Goal: Information Seeking & Learning: Learn about a topic

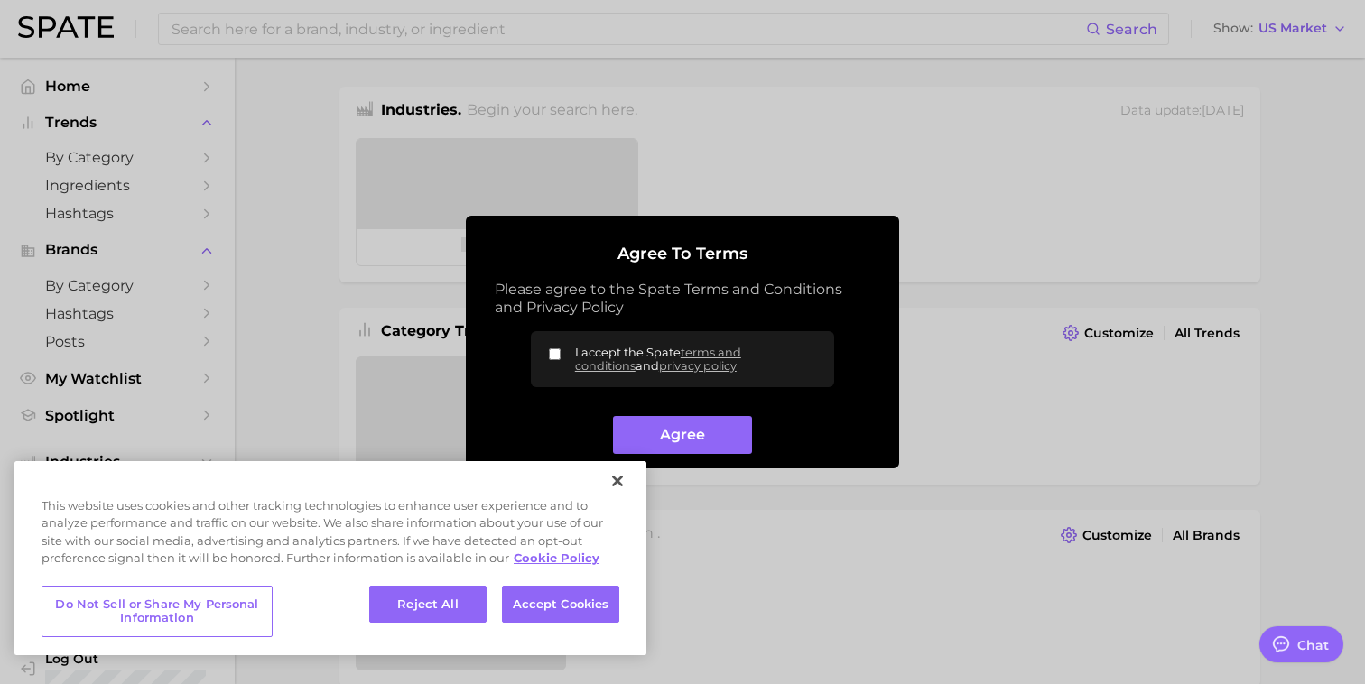
type textarea "x"
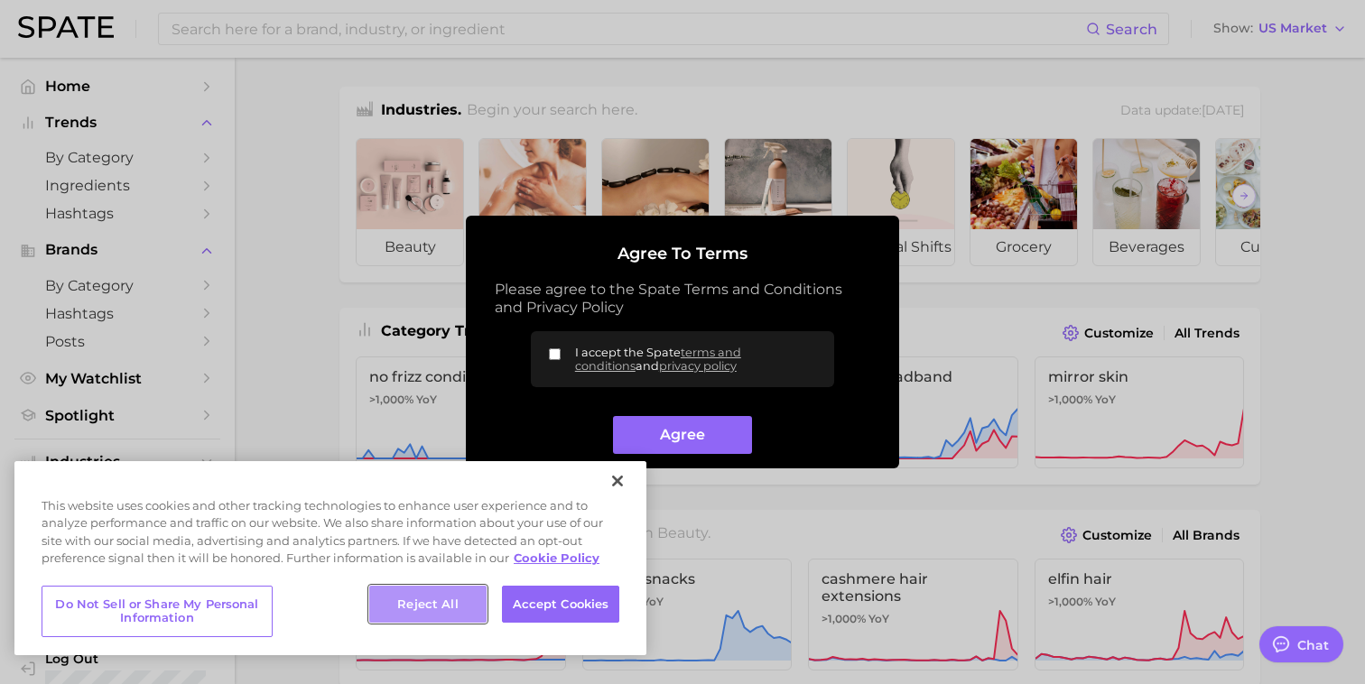
click at [393, 601] on button "Reject All" at bounding box center [427, 605] width 117 height 38
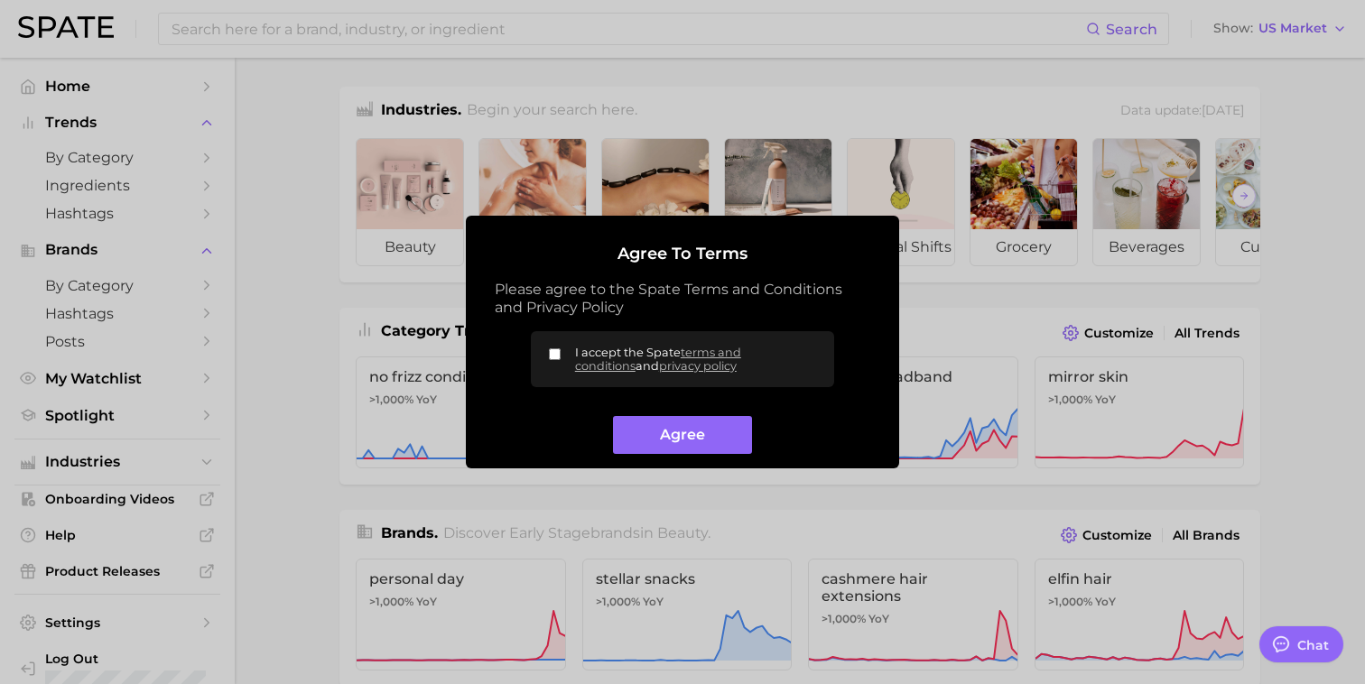
click at [559, 355] on input "I accept the Spate terms and conditions and privacy policy" at bounding box center [555, 354] width 12 height 12
checkbox input "true"
click at [658, 430] on button "Agree" at bounding box center [682, 435] width 138 height 39
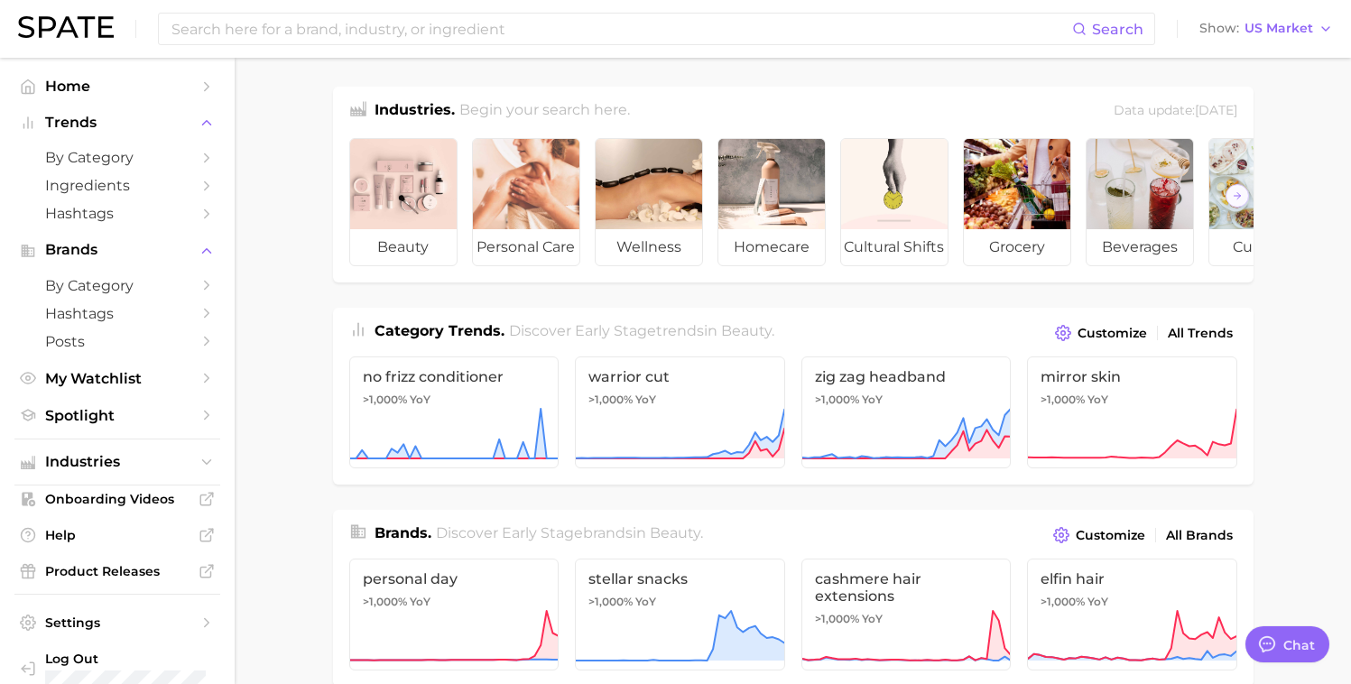
click at [1302, 55] on div "Search Show US Market" at bounding box center [675, 29] width 1315 height 58
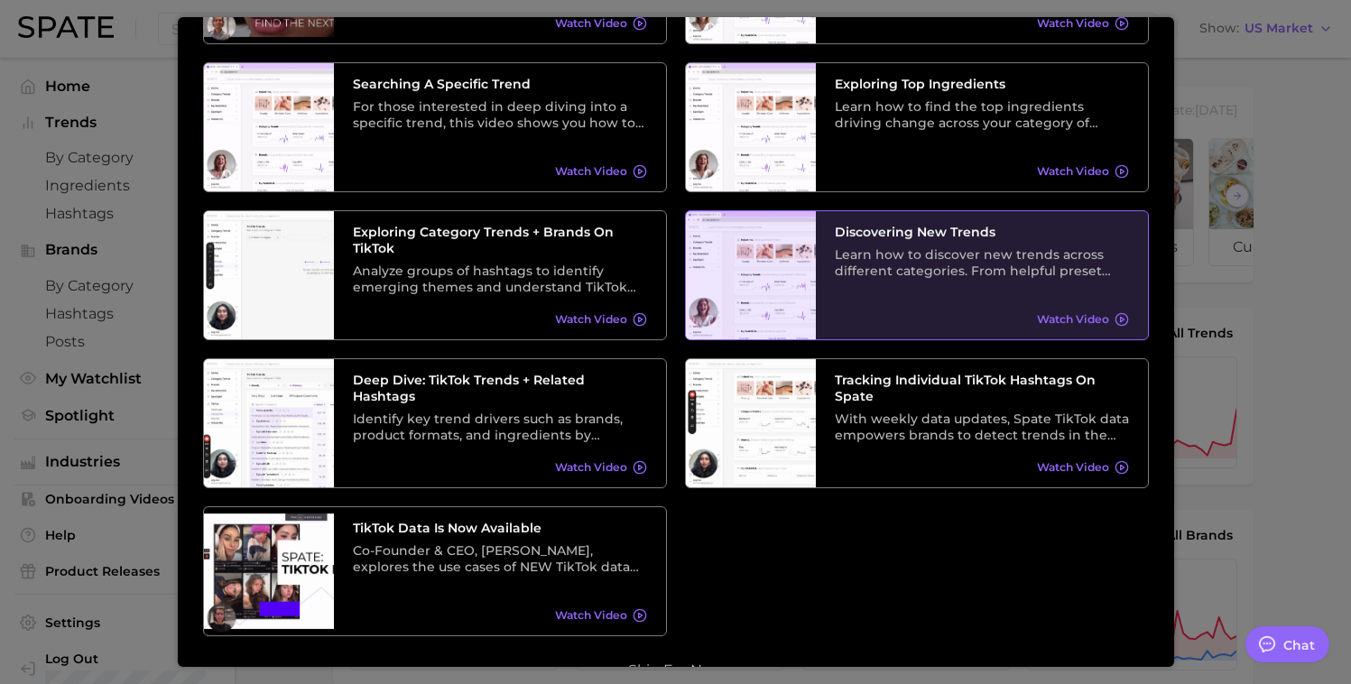
scroll to position [244, 0]
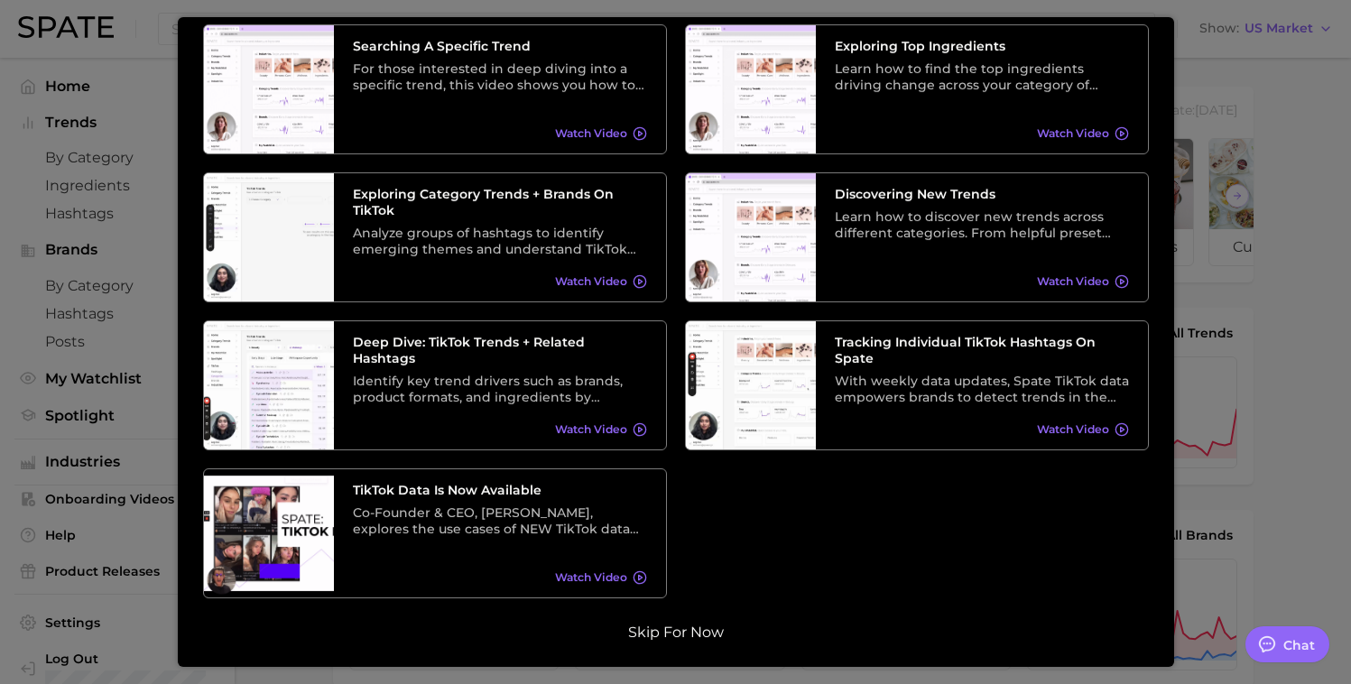
click at [662, 634] on button "Skip for now" at bounding box center [676, 633] width 106 height 18
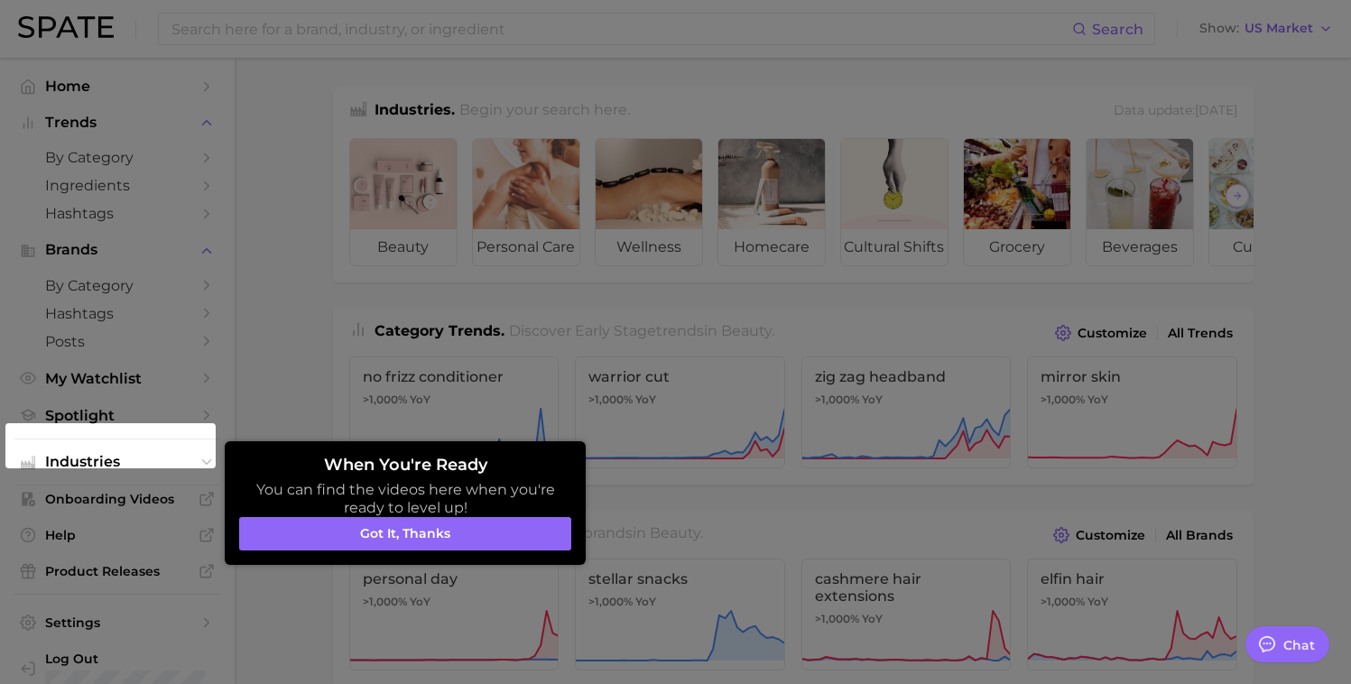
click at [381, 552] on div "When You're Ready You can find the videos here when you're ready to level up! G…" at bounding box center [405, 503] width 361 height 124
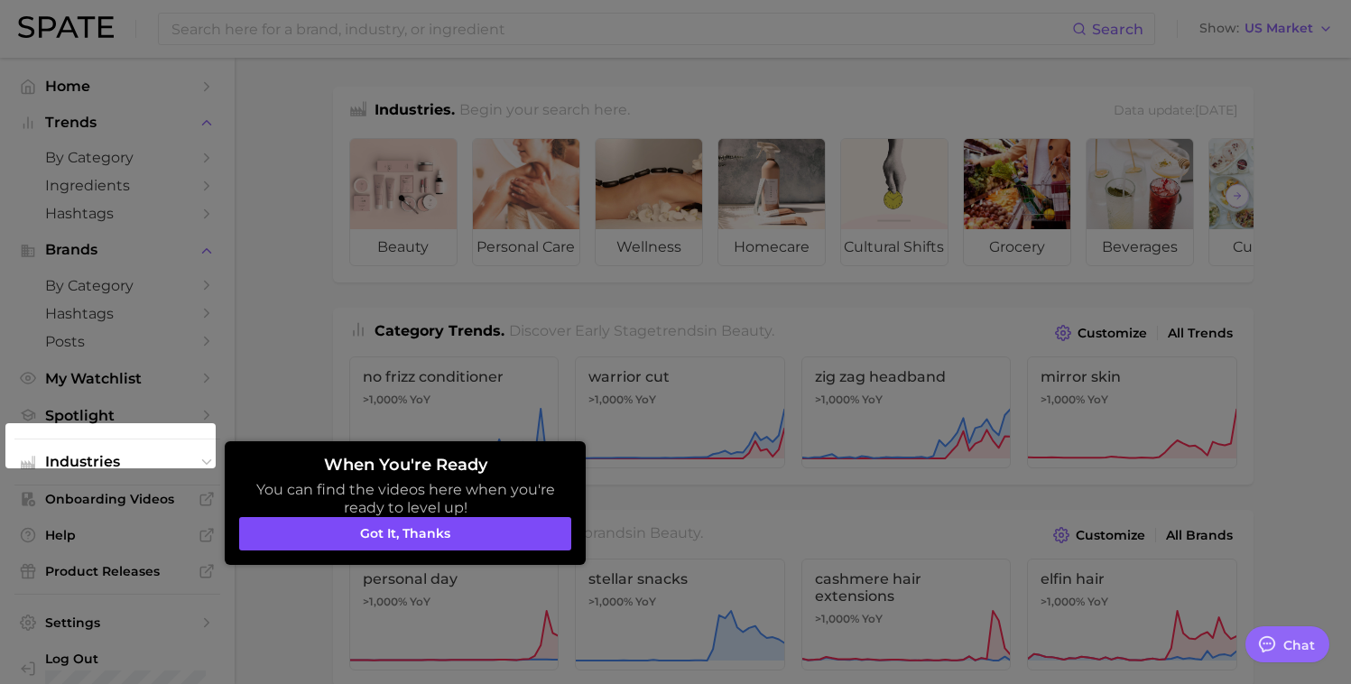
click at [380, 550] on button "Got it, thanks" at bounding box center [405, 534] width 332 height 34
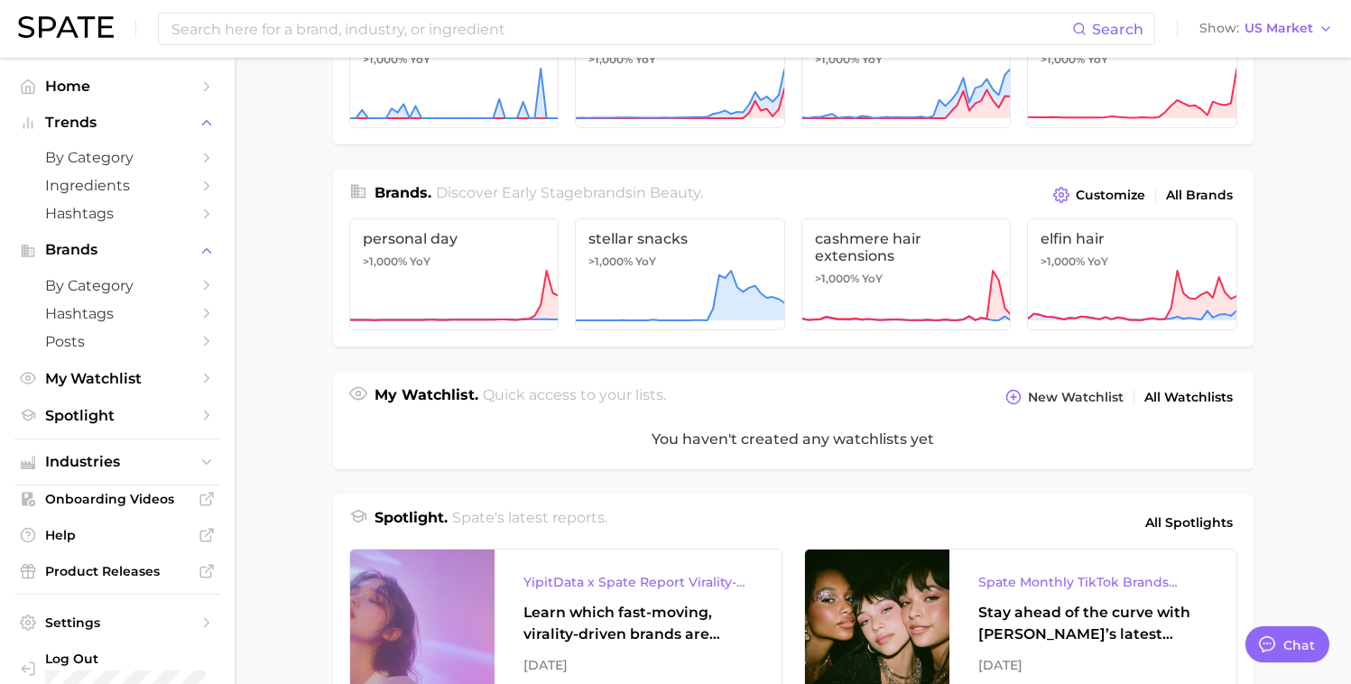
scroll to position [0, 0]
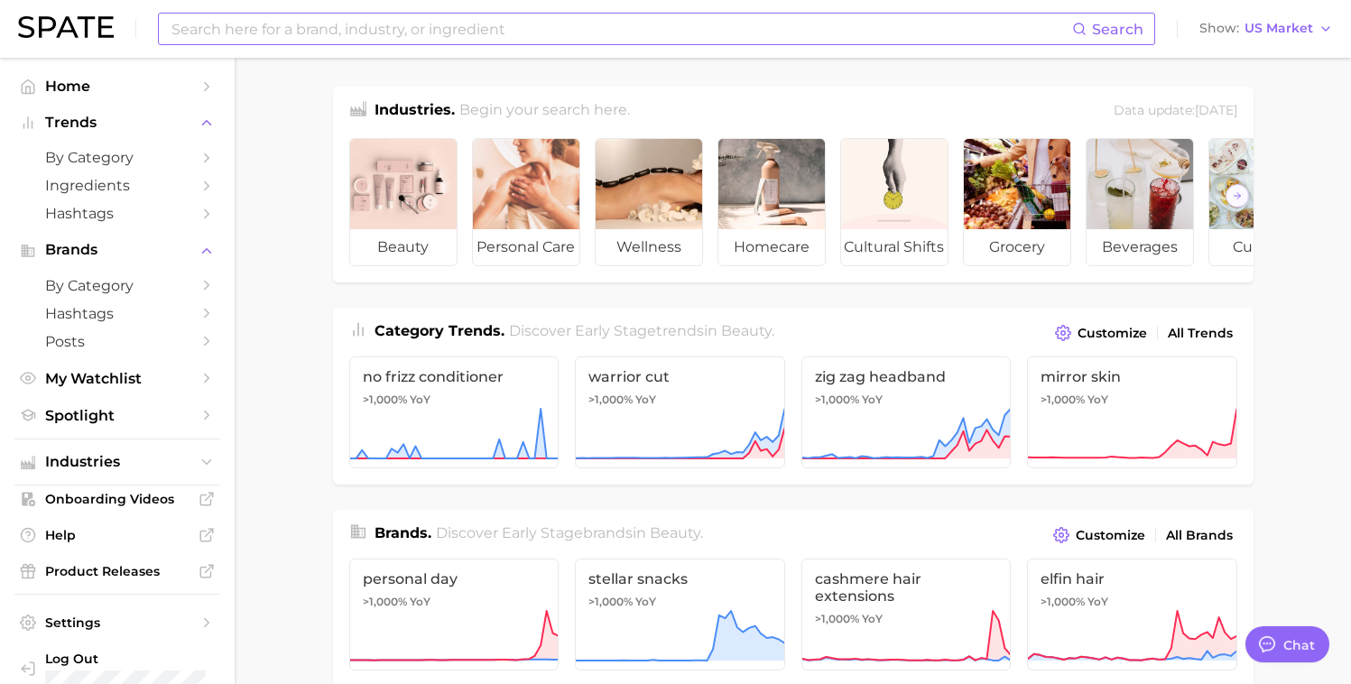
click at [412, 28] on input at bounding box center [621, 29] width 902 height 31
type input "nyx professional makeup"
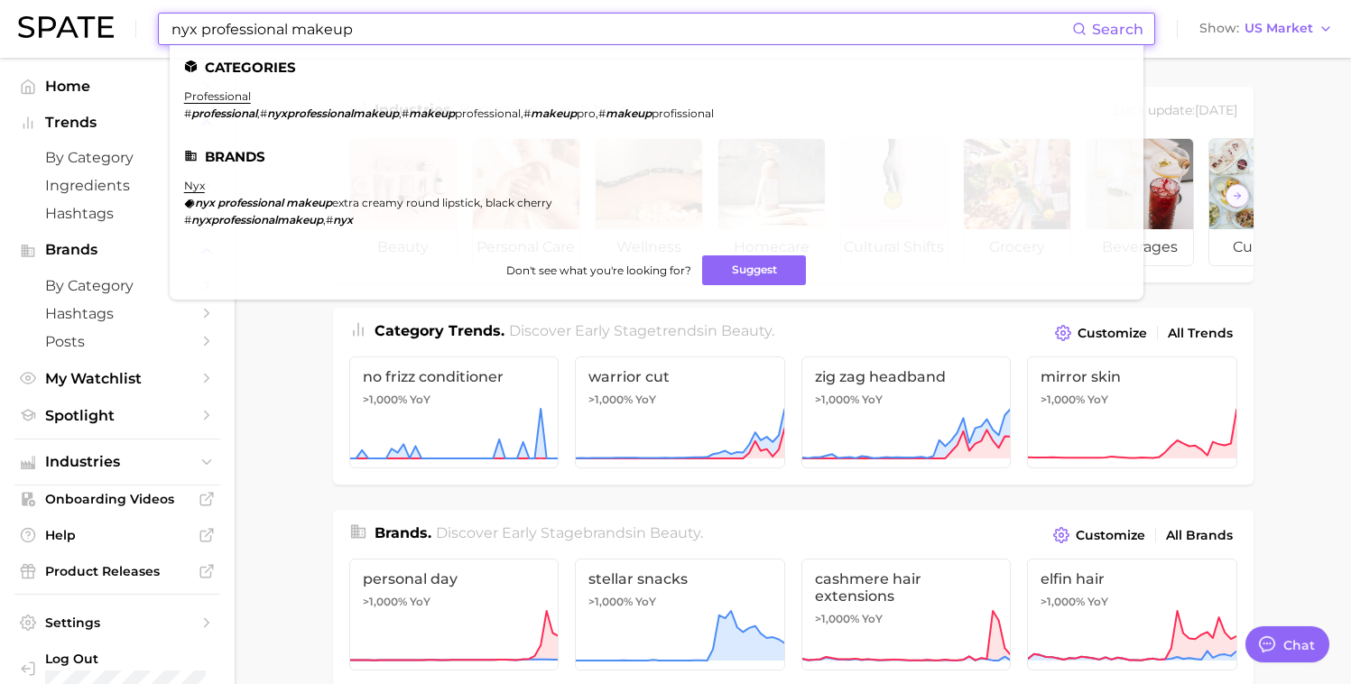
click at [186, 200] on icon at bounding box center [188, 203] width 8 height 8
click at [208, 202] on em "nyx" at bounding box center [205, 203] width 20 height 14
click at [1097, 22] on span "Search" at bounding box center [1117, 29] width 51 height 17
click at [1116, 29] on span "Search" at bounding box center [1117, 29] width 51 height 17
click at [196, 189] on link "nyx" at bounding box center [194, 186] width 21 height 14
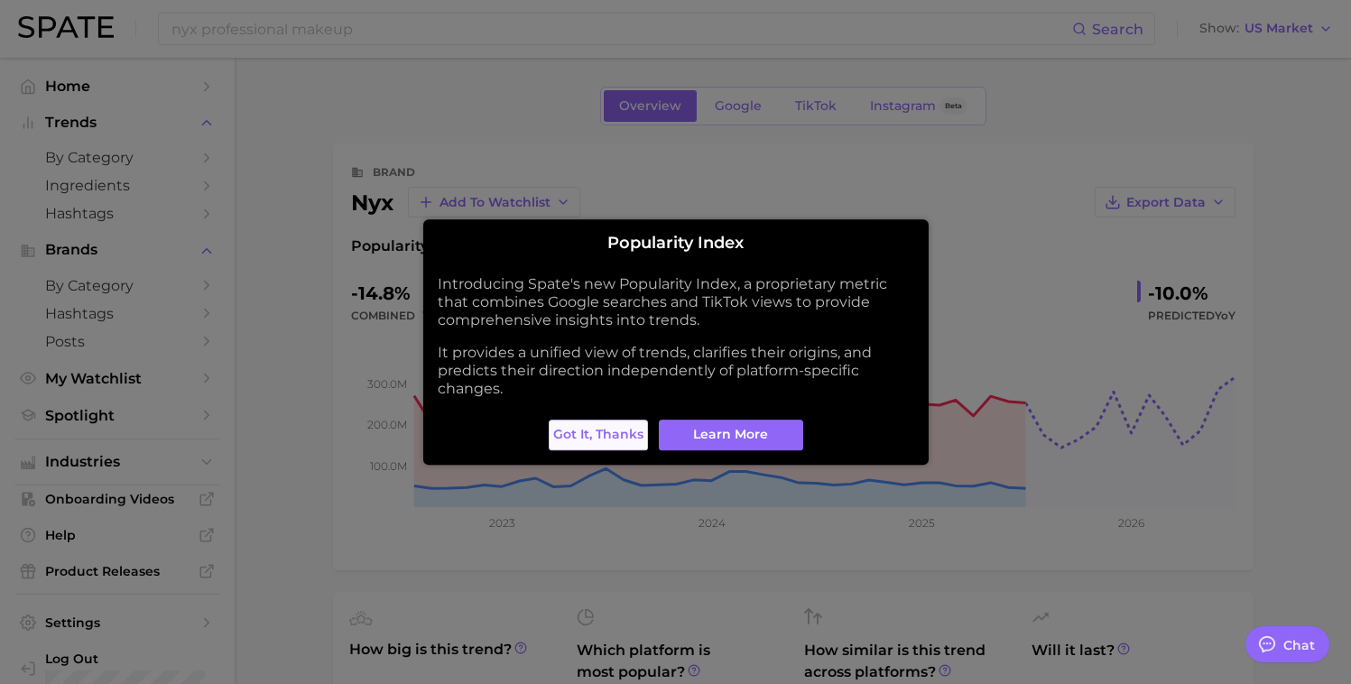
click at [578, 430] on span "Got it, thanks" at bounding box center [598, 434] width 90 height 15
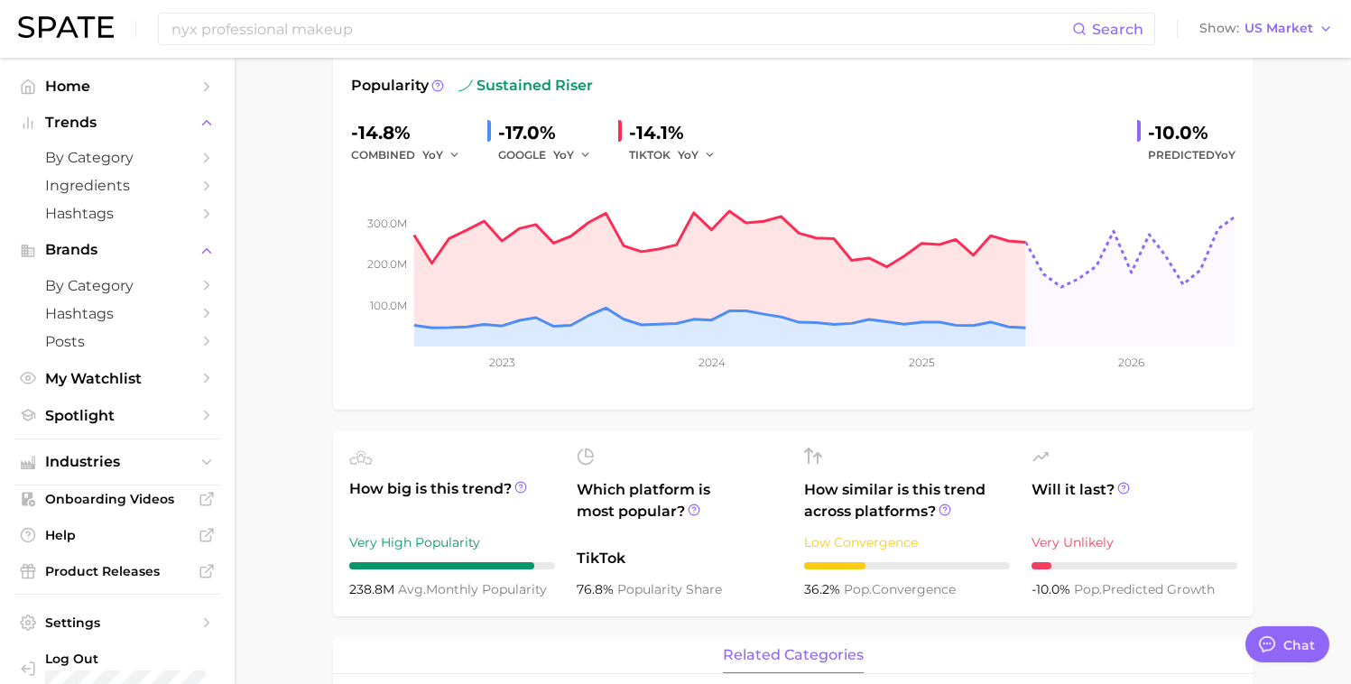
scroll to position [121, 0]
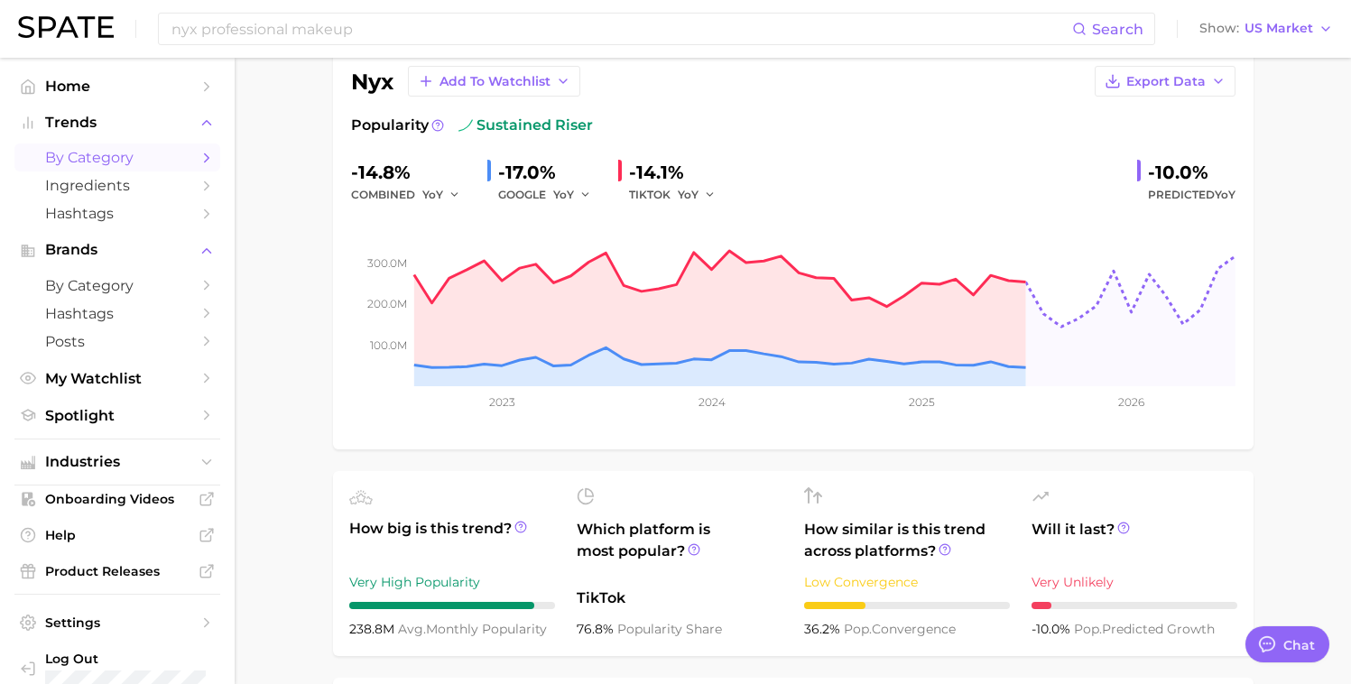
click at [138, 154] on span "by Category" at bounding box center [117, 157] width 144 height 17
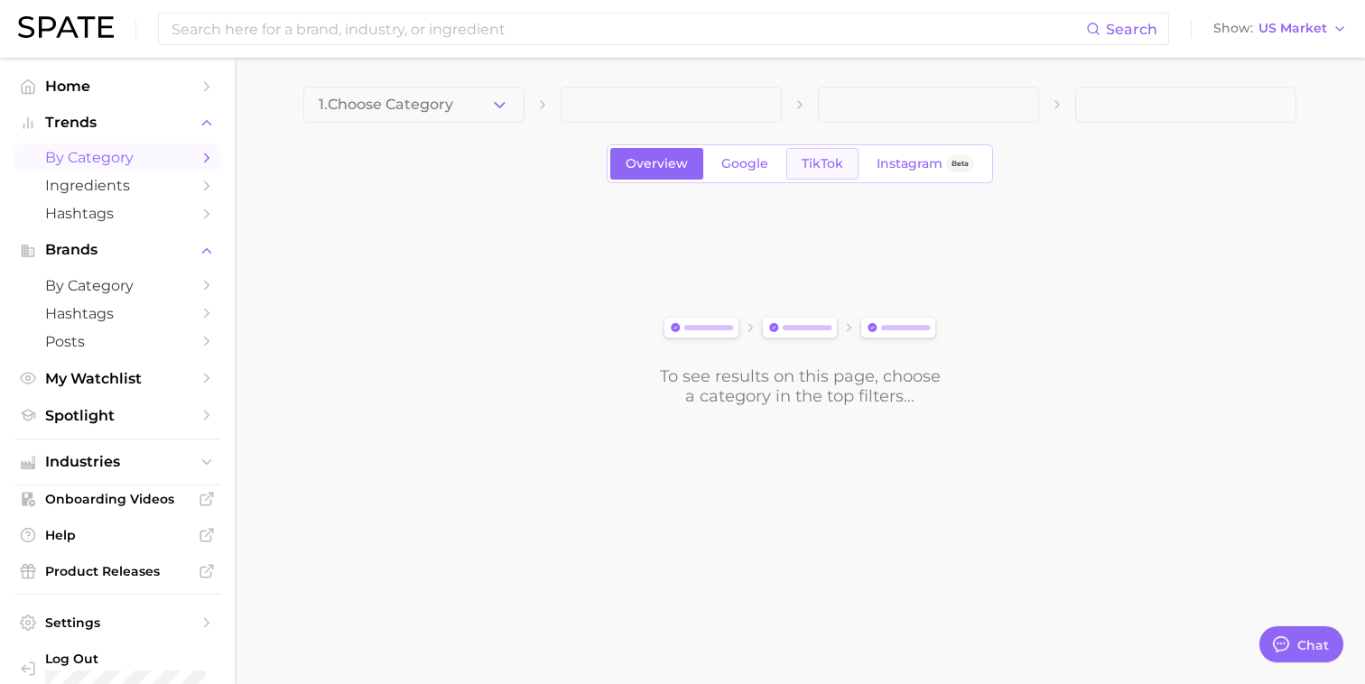
click at [811, 166] on span "TikTok" at bounding box center [822, 163] width 42 height 15
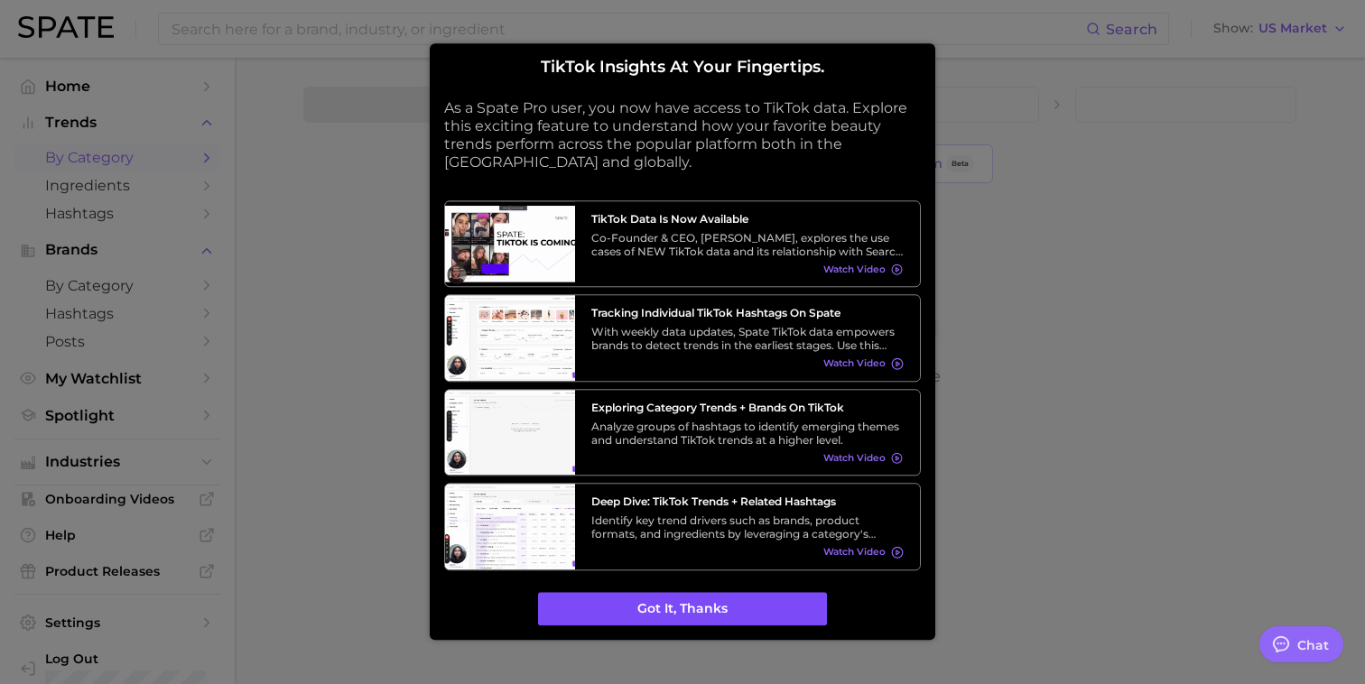
click at [652, 608] on button "Got it, thanks" at bounding box center [682, 609] width 289 height 34
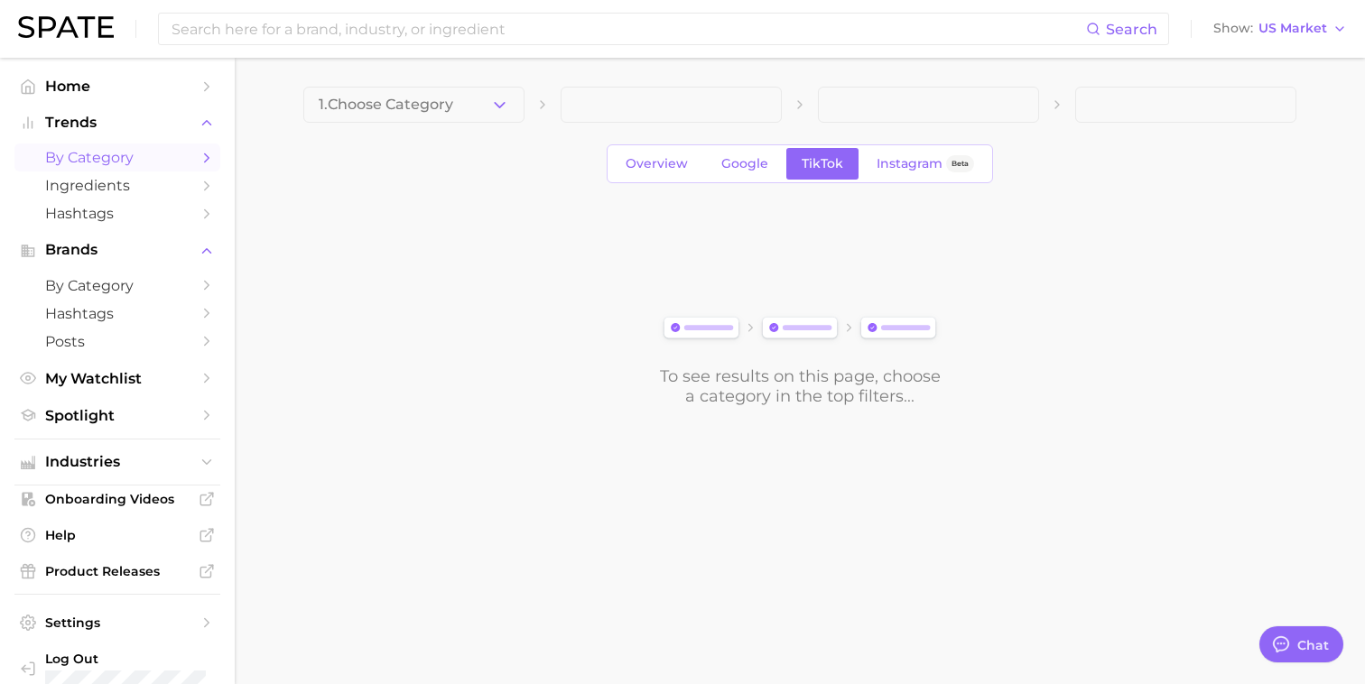
click at [459, 215] on div "To see results on this page, choose a category in the top filters..." at bounding box center [799, 305] width 993 height 201
click at [458, 101] on button "1. Choose Category" at bounding box center [413, 105] width 221 height 36
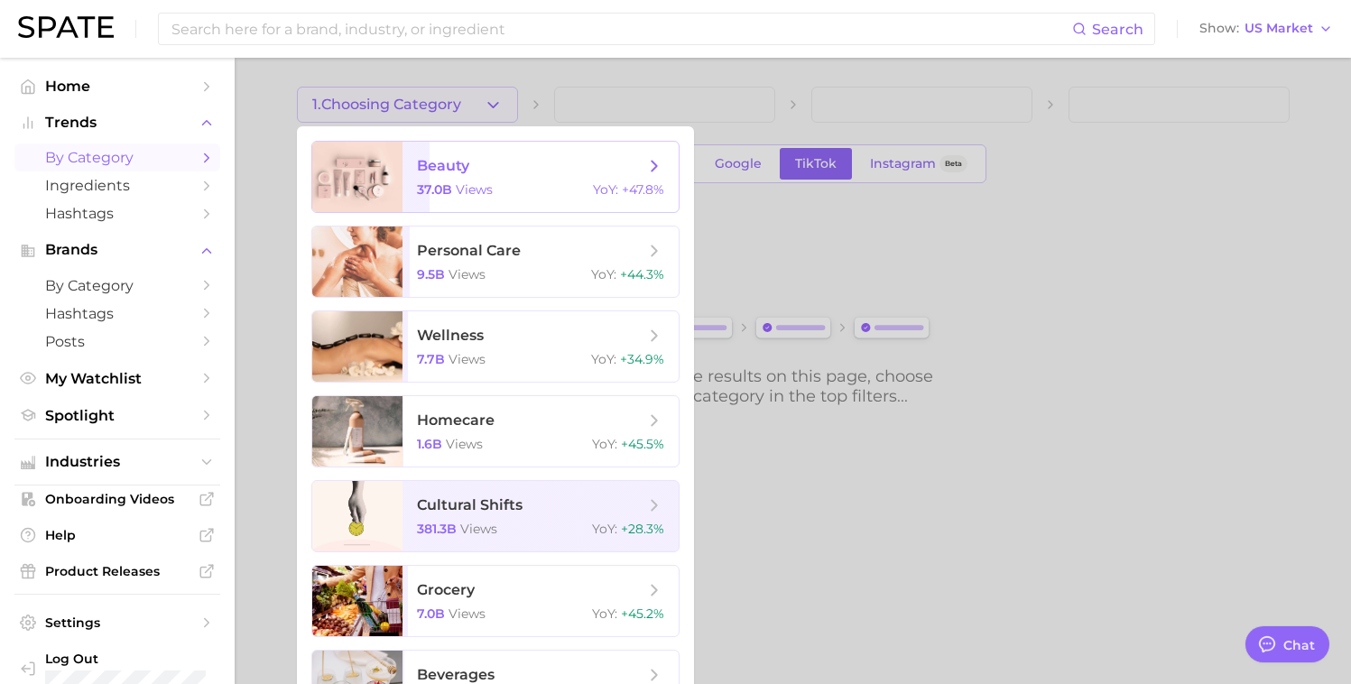
click at [503, 180] on span "beauty 37.0b views YoY : +47.8%" at bounding box center [541, 177] width 276 height 70
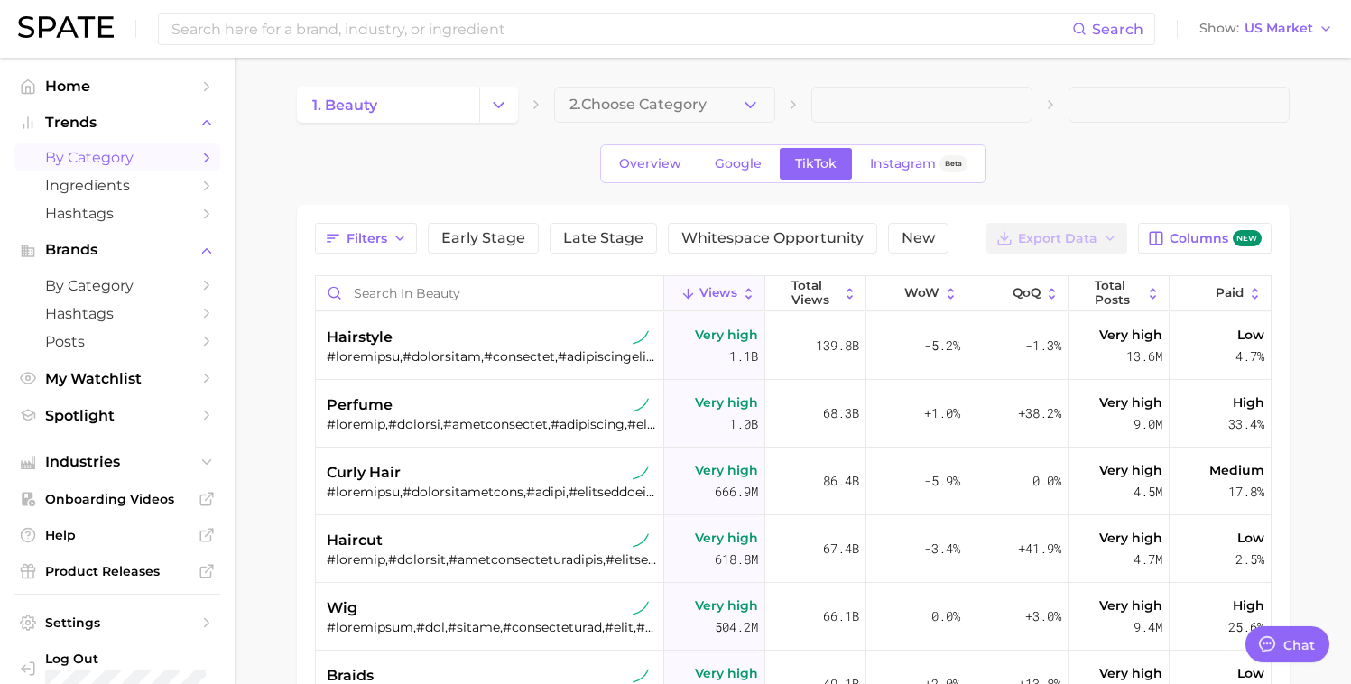
type textarea "x"
click at [764, 239] on span "Whitespace Opportunity" at bounding box center [772, 238] width 182 height 14
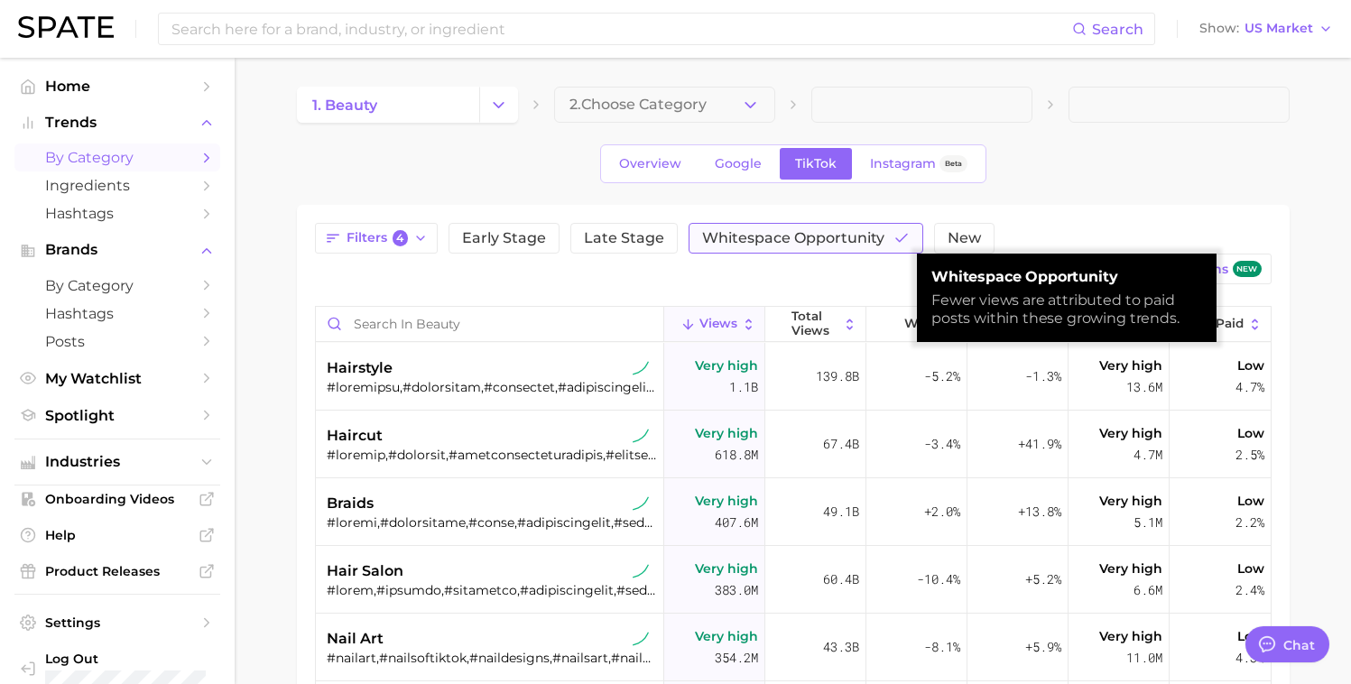
click at [758, 227] on button "Whitespace Opportunity" at bounding box center [806, 238] width 235 height 31
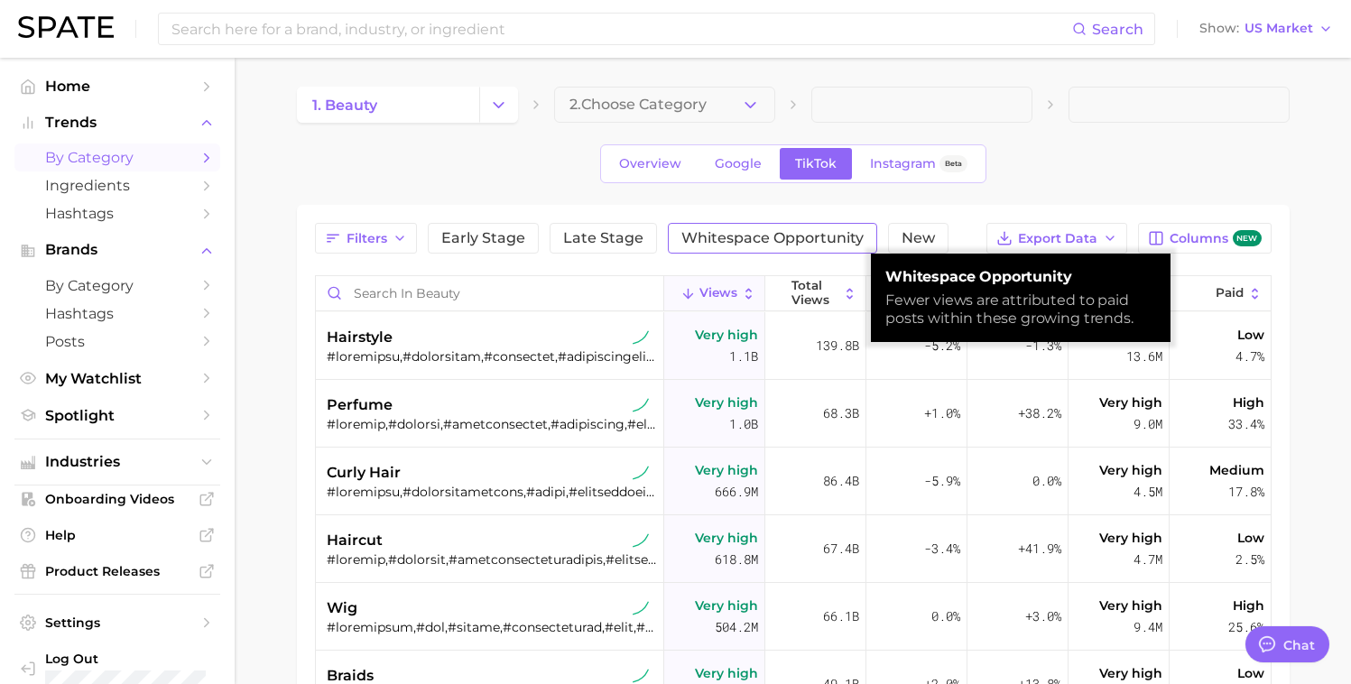
click at [751, 236] on span "Whitespace Opportunity" at bounding box center [772, 238] width 182 height 14
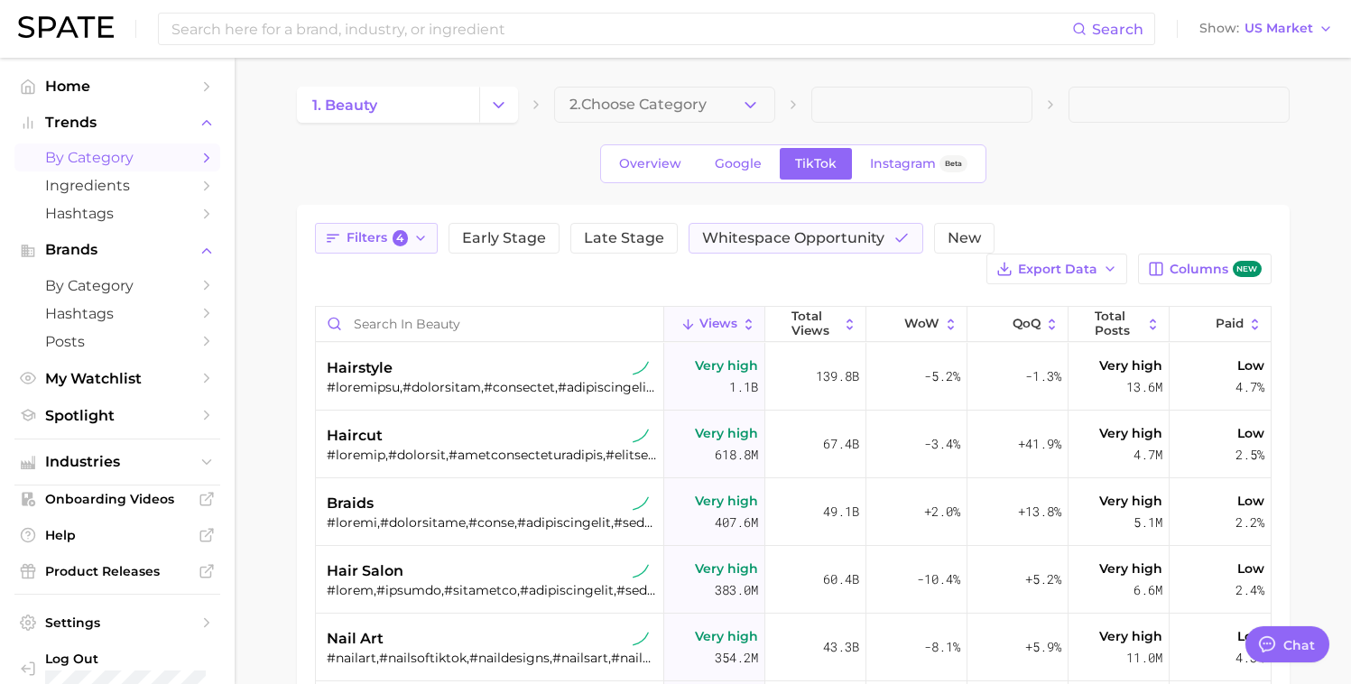
click at [415, 233] on icon "button" at bounding box center [420, 238] width 14 height 14
